Goal: Task Accomplishment & Management: Manage account settings

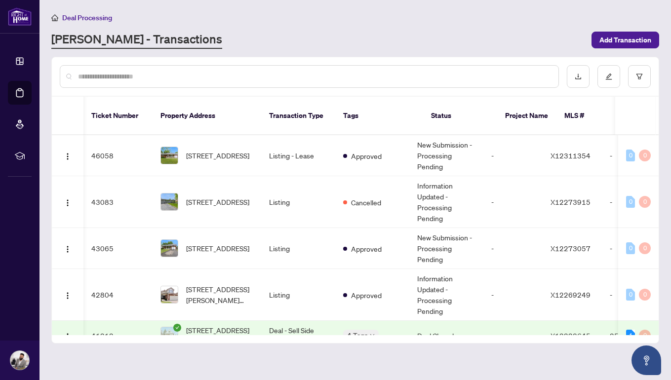
scroll to position [0, 2]
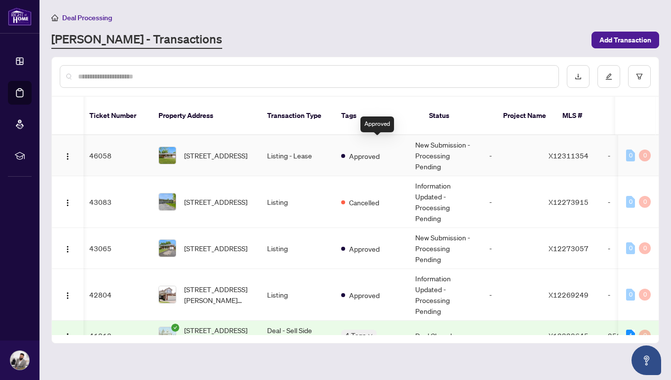
click at [380, 150] on div "Approved" at bounding box center [360, 156] width 39 height 12
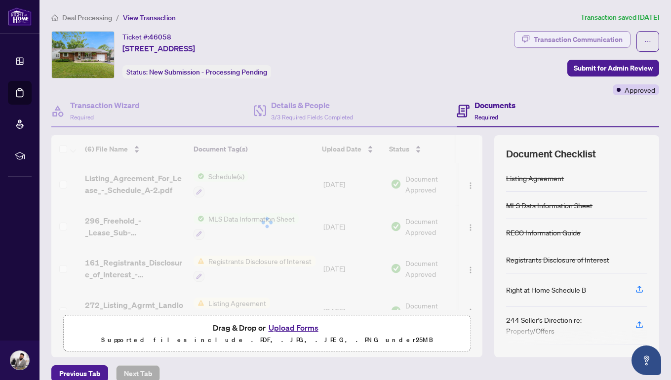
click at [587, 40] on div "Transaction Communication" at bounding box center [578, 40] width 89 height 16
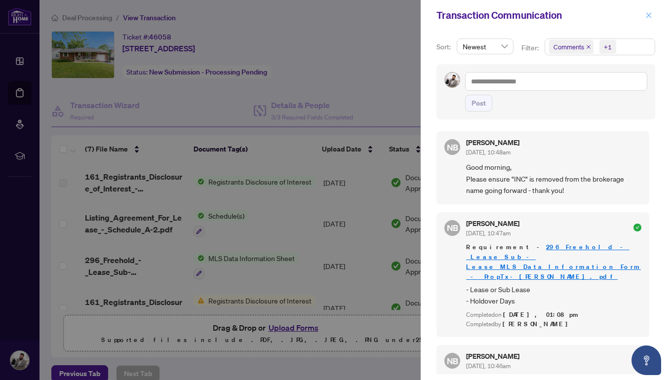
click at [647, 13] on icon "close" at bounding box center [649, 15] width 7 height 7
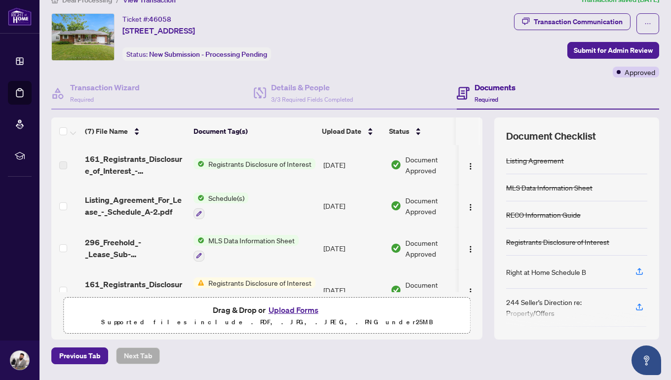
scroll to position [19, 0]
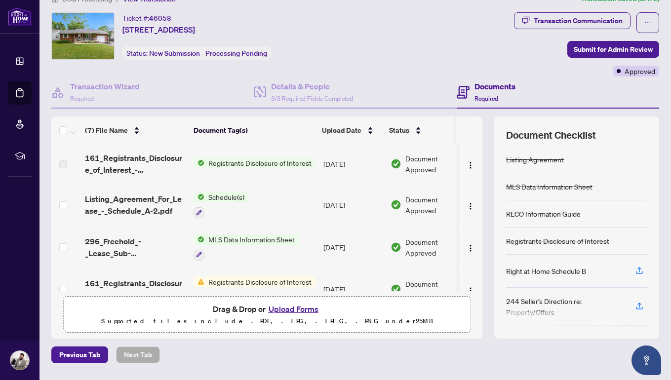
click at [283, 309] on button "Upload Forms" at bounding box center [294, 309] width 56 height 13
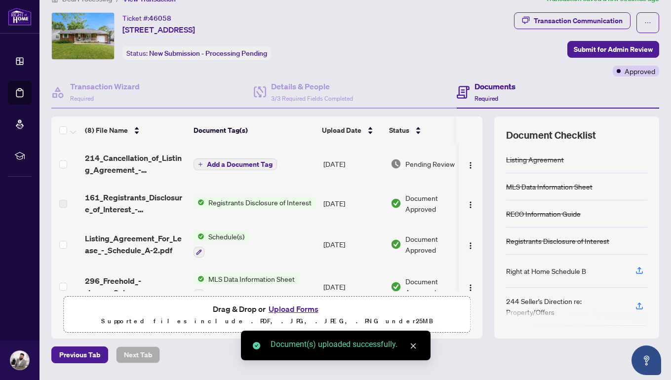
click at [253, 165] on span "Add a Document Tag" at bounding box center [240, 164] width 66 height 7
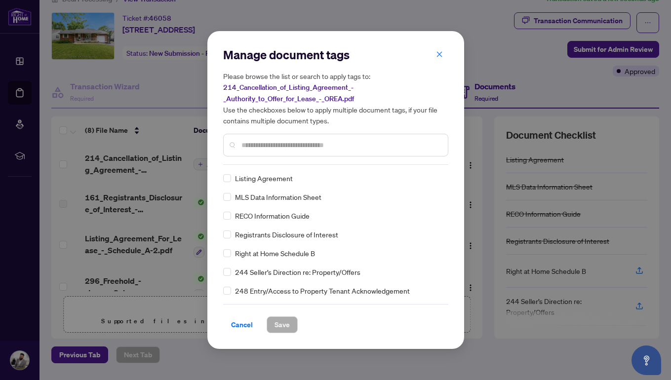
click at [293, 161] on div "Manage document tags Please browse the list or search to apply tags to: 214_Can…" at bounding box center [335, 106] width 225 height 118
click at [284, 135] on div at bounding box center [335, 145] width 225 height 23
click at [279, 148] on input "text" at bounding box center [341, 145] width 199 height 11
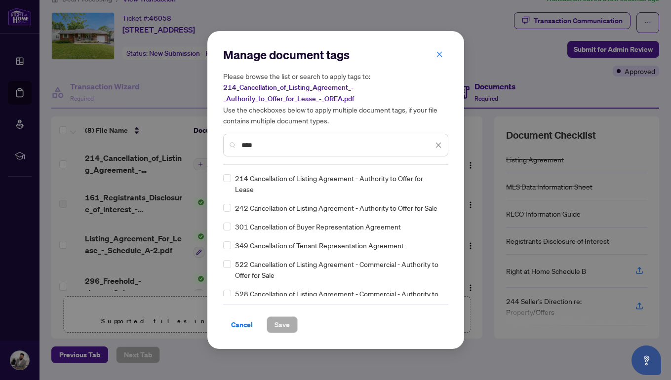
type input "****"
click at [238, 176] on span "214 Cancellation of Listing Agreement - Authority to Offer for Lease" at bounding box center [338, 184] width 207 height 22
click at [279, 323] on span "Save" at bounding box center [282, 325] width 15 height 16
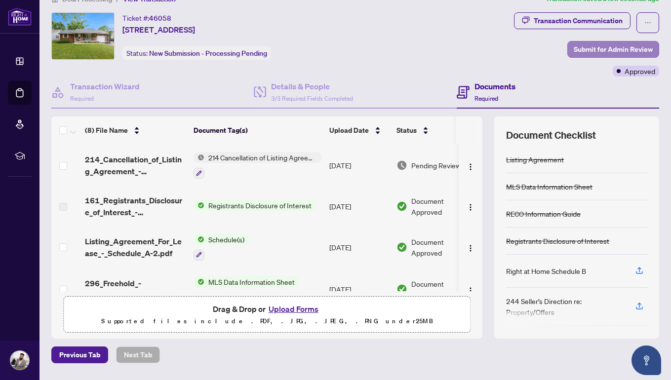
click at [597, 49] on span "Submit for Admin Review" at bounding box center [613, 49] width 79 height 16
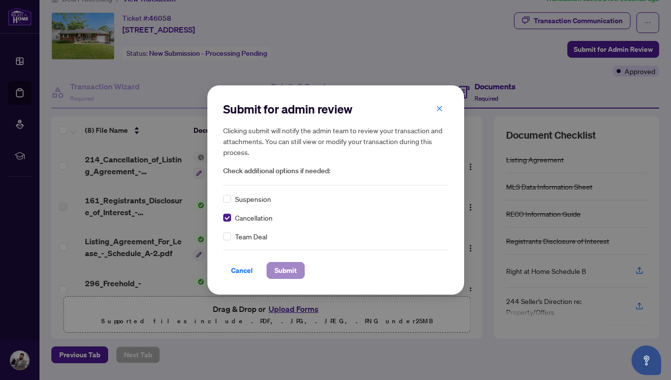
click at [277, 272] on span "Submit" at bounding box center [286, 271] width 22 height 16
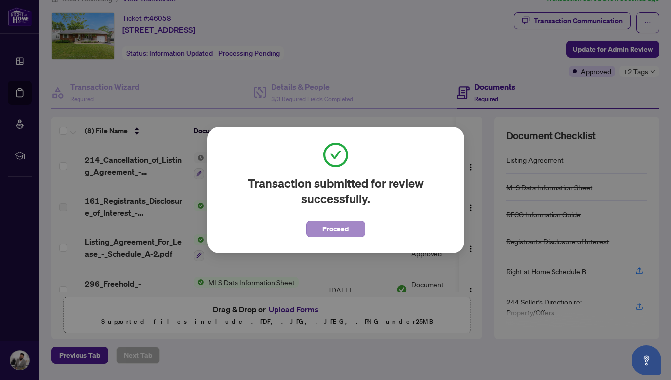
click at [335, 225] on span "Proceed" at bounding box center [336, 229] width 26 height 16
